Goal: Information Seeking & Learning: Learn about a topic

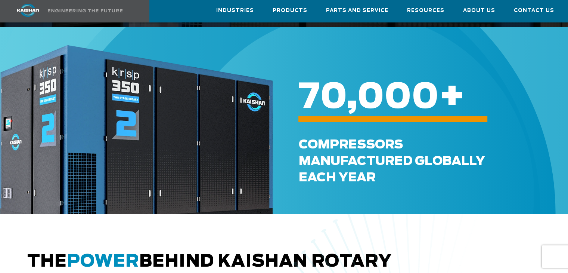
scroll to position [112, 0]
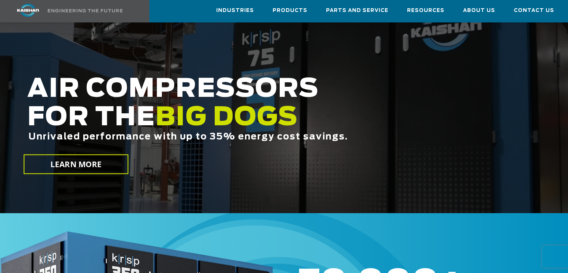
click at [227, 132] on span "Unrivaled performance with up to 35% energy cost savings." at bounding box center [188, 136] width 320 height 9
drag, startPoint x: 225, startPoint y: 143, endPoint x: 257, endPoint y: 145, distance: 32.5
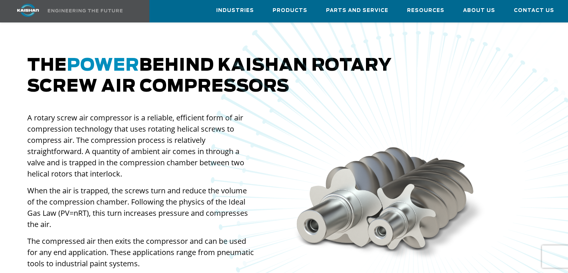
scroll to position [448, 0]
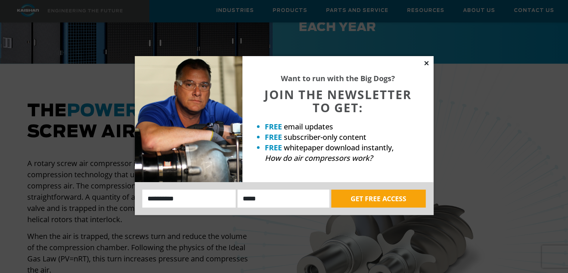
click at [427, 63] on icon at bounding box center [426, 63] width 7 height 7
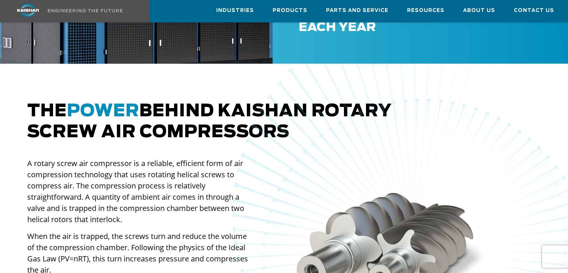
click at [186, 100] on div at bounding box center [415, 256] width 732 height 519
click at [157, 99] on div at bounding box center [415, 256] width 732 height 519
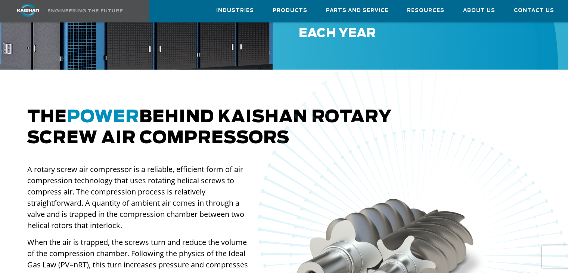
scroll to position [560, 0]
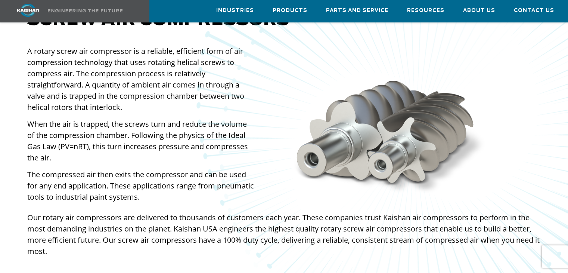
click at [143, 124] on img at bounding box center [415, 137] width 884 height 878
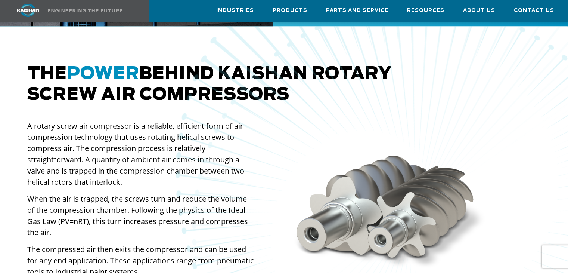
scroll to position [485, 0]
click at [76, 117] on div at bounding box center [415, 218] width 732 height 519
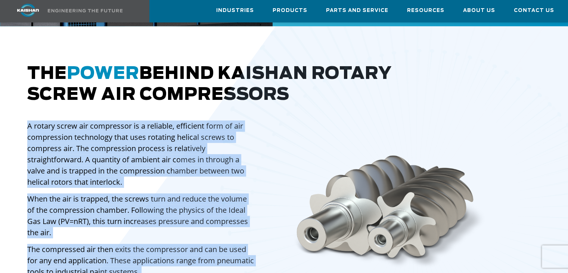
drag, startPoint x: 32, startPoint y: 117, endPoint x: 122, endPoint y: 152, distance: 96.4
click at [122, 153] on div "The power behind [PERSON_NAME] rotary screw air compressors A rotary screw air …" at bounding box center [284, 223] width 522 height 320
drag, startPoint x: 91, startPoint y: 138, endPoint x: 79, endPoint y: 133, distance: 12.4
click at [79, 133] on div at bounding box center [415, 218] width 732 height 519
